Goal: Transaction & Acquisition: Purchase product/service

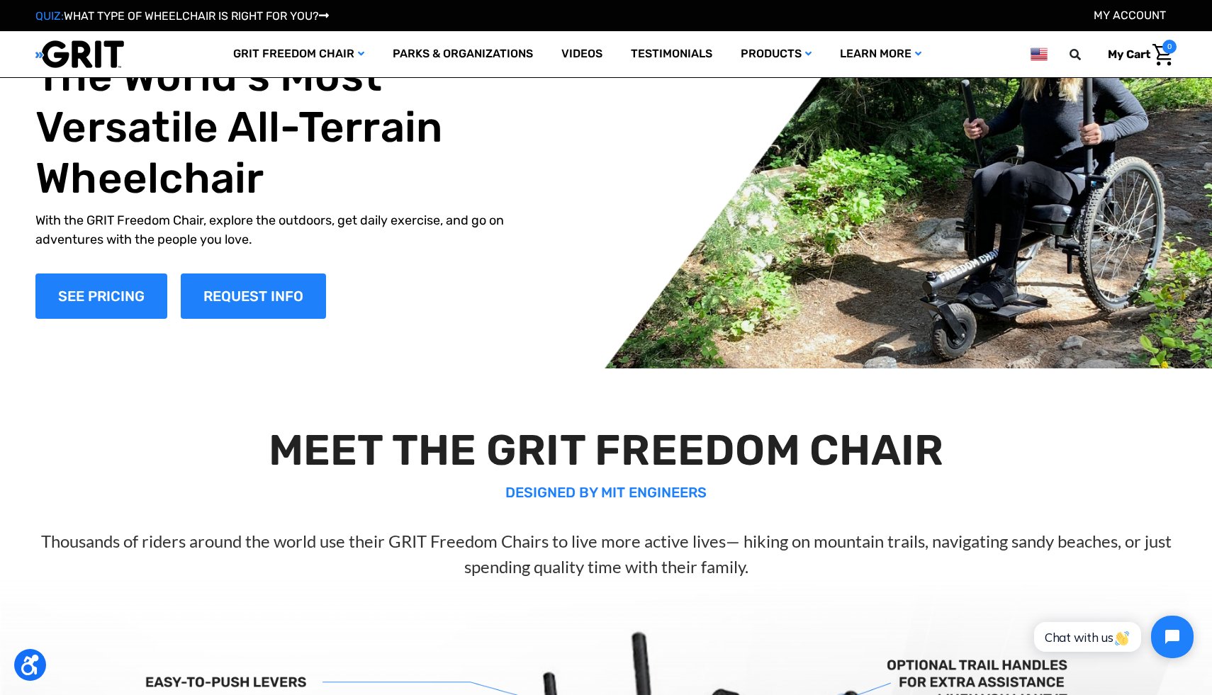
scroll to position [23, 0]
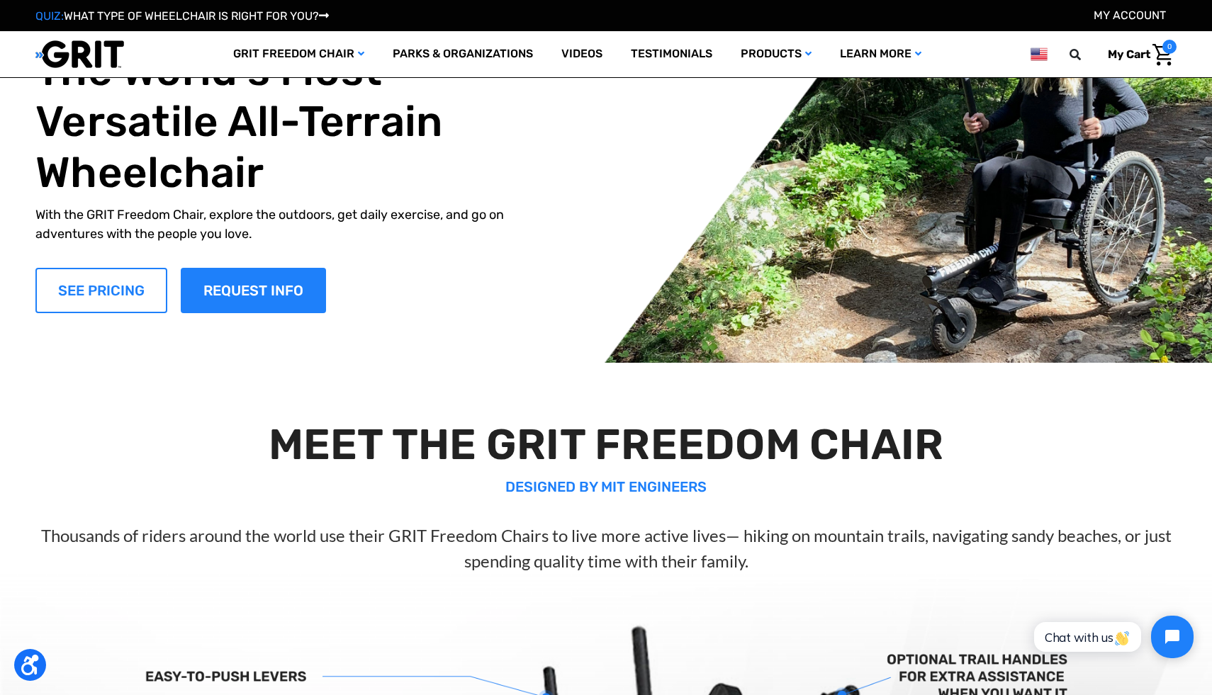
click at [135, 273] on link "SEE PRICING" at bounding box center [101, 290] width 132 height 45
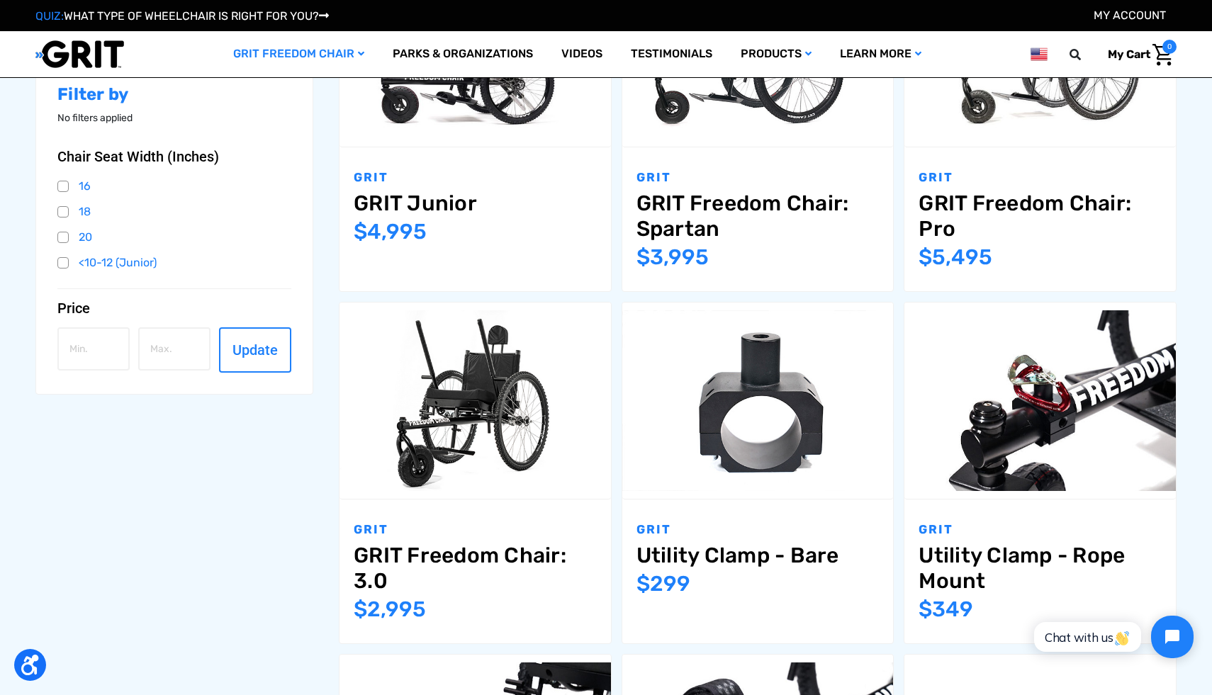
scroll to position [293, 0]
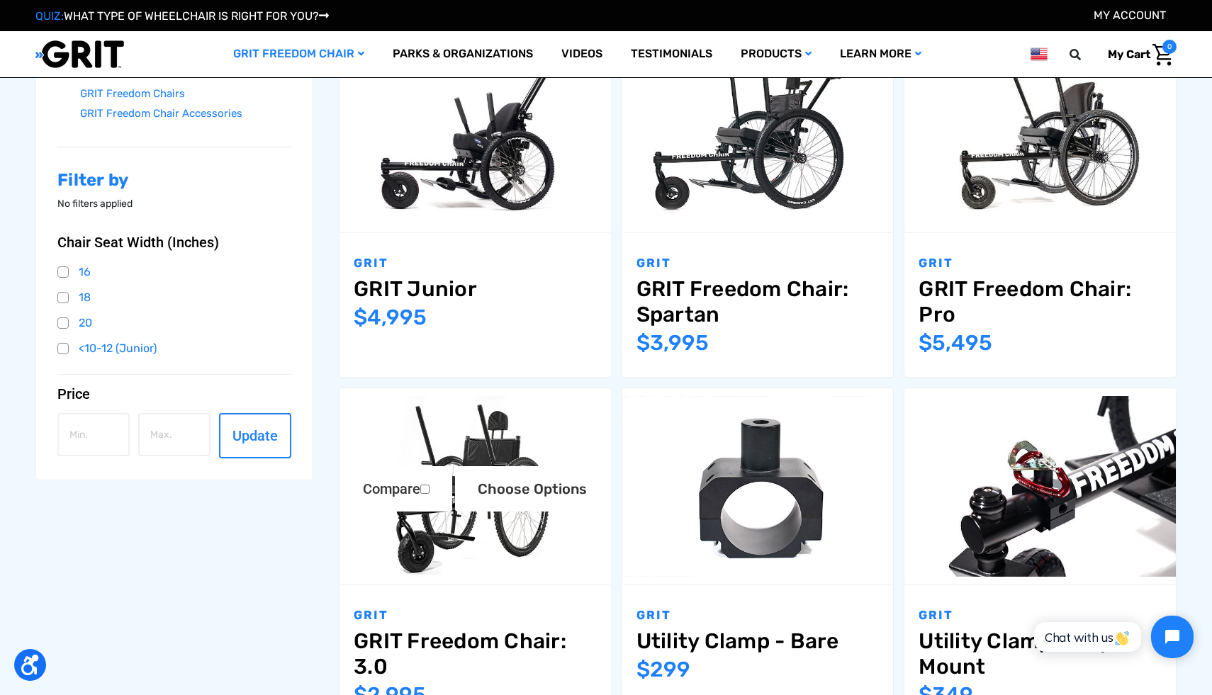
click at [531, 424] on img "GRIT Freedom Chair: 3.0,$2,995.00\a" at bounding box center [474, 486] width 271 height 181
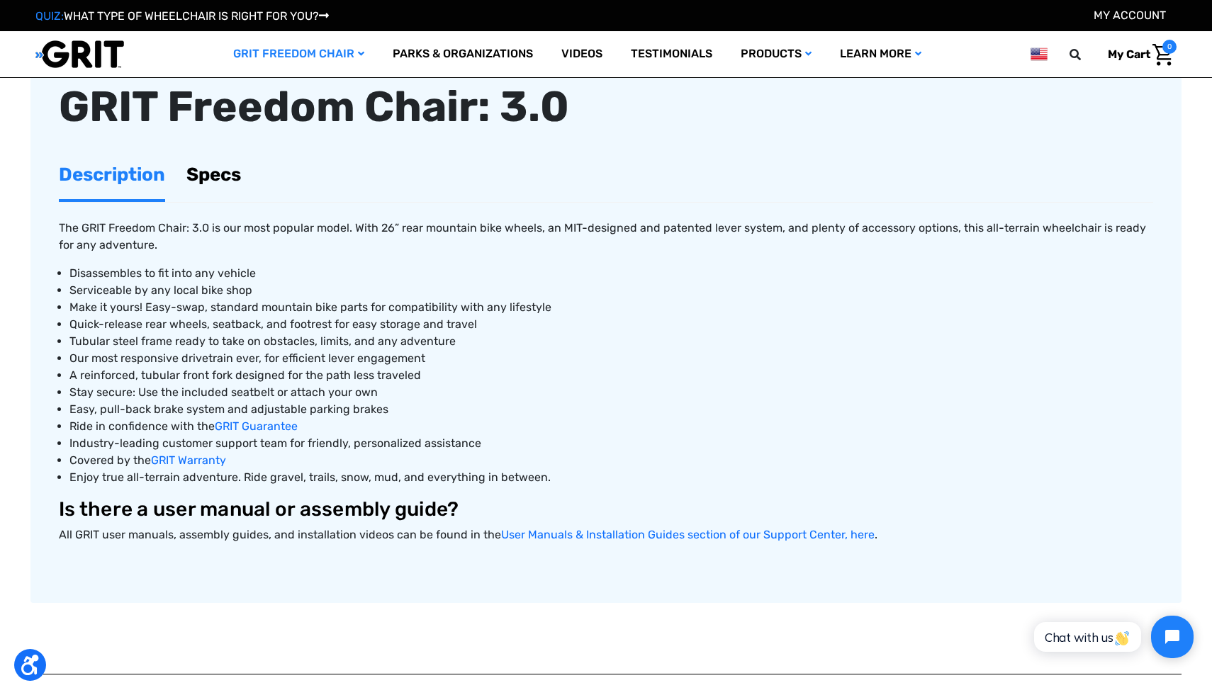
scroll to position [524, 0]
